Goal: Register for event/course

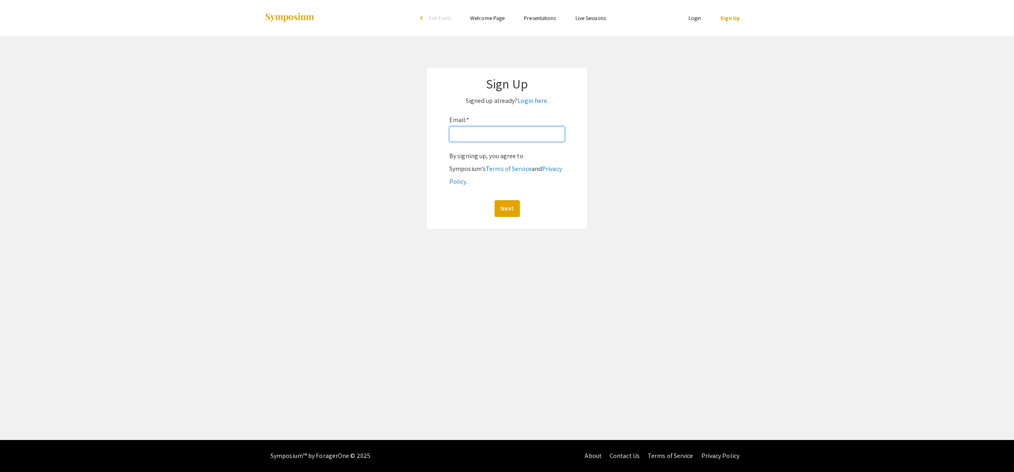
click at [486, 140] on input "Email: *" at bounding box center [506, 134] width 115 height 15
type input "[EMAIL_ADDRESS][DOMAIN_NAME]"
click at [508, 200] on button "Next" at bounding box center [506, 208] width 25 height 17
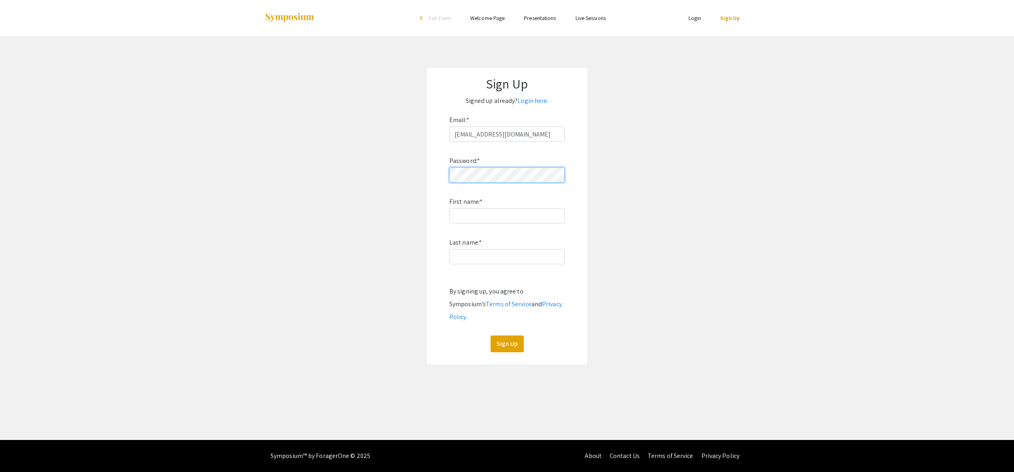
scroll to position [0, 0]
type input "Edward"
type input "Brzostek"
click at [510, 336] on button "Sign Up" at bounding box center [506, 344] width 33 height 17
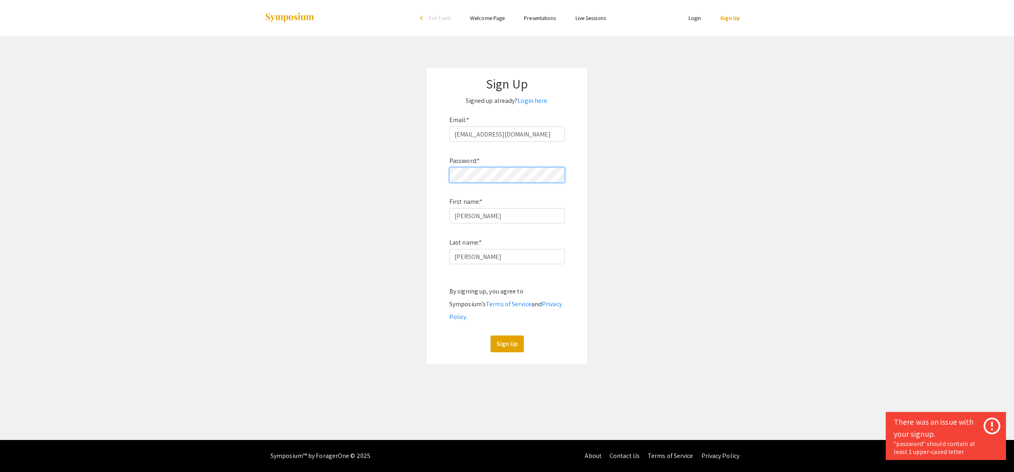
click at [423, 171] on app-signup "Sign Up Signed up already? Login here. Email: * erbrzostek@mix.wvu.edu Password…" at bounding box center [507, 216] width 1014 height 296
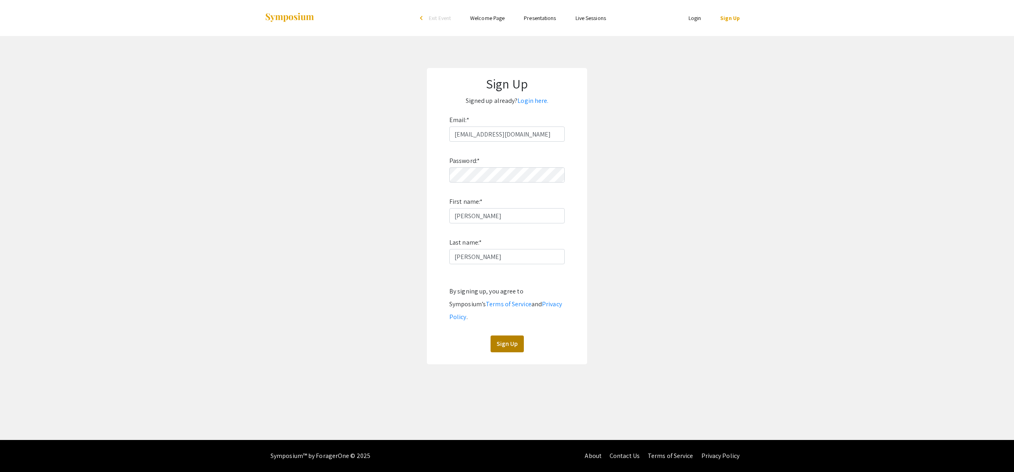
click at [518, 336] on button "Sign Up" at bounding box center [506, 344] width 33 height 17
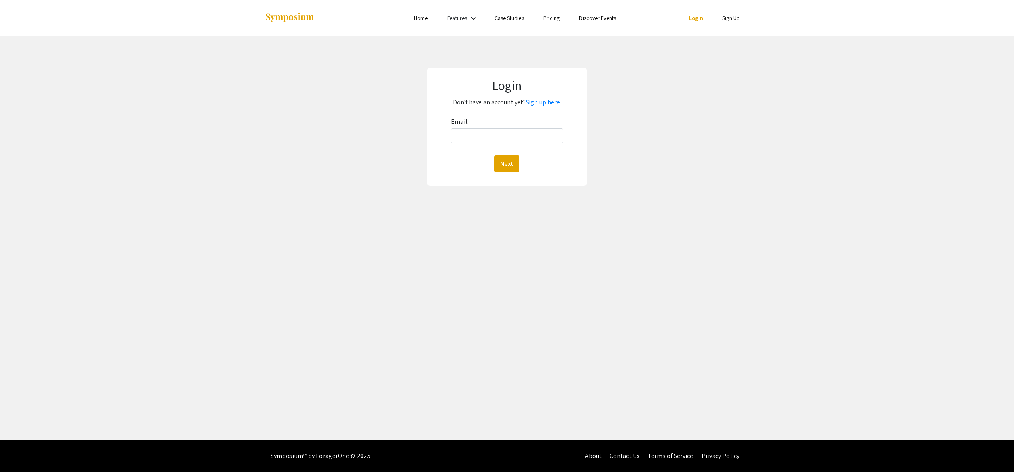
click at [465, 126] on label "Email:" at bounding box center [460, 121] width 18 height 13
click at [465, 128] on input "Email:" at bounding box center [507, 135] width 112 height 15
type input "[EMAIL_ADDRESS][DOMAIN_NAME]"
click at [502, 164] on button "Next" at bounding box center [506, 163] width 25 height 17
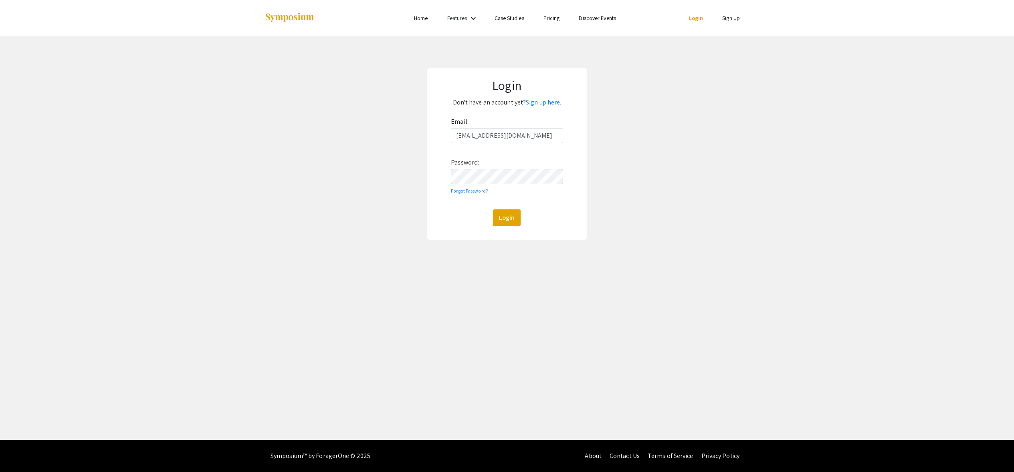
click at [498, 231] on div "Login Don't have an account yet? Sign up here. Email: [EMAIL_ADDRESS][DOMAIN_NA…" at bounding box center [507, 154] width 160 height 172
click at [501, 223] on button "Login" at bounding box center [507, 218] width 28 height 17
click at [506, 218] on button "Login" at bounding box center [507, 218] width 28 height 17
